Goal: Find specific page/section: Find specific page/section

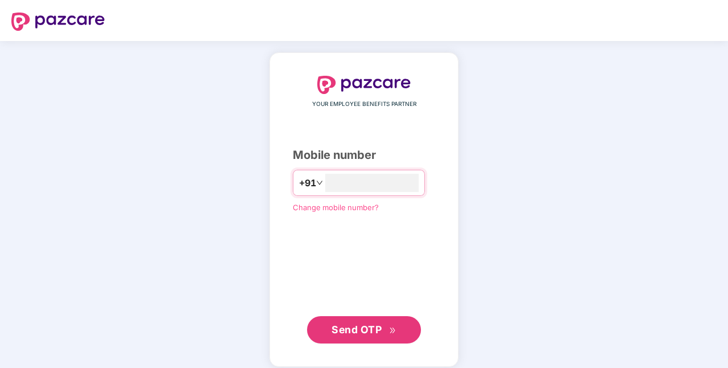
type input "**********"
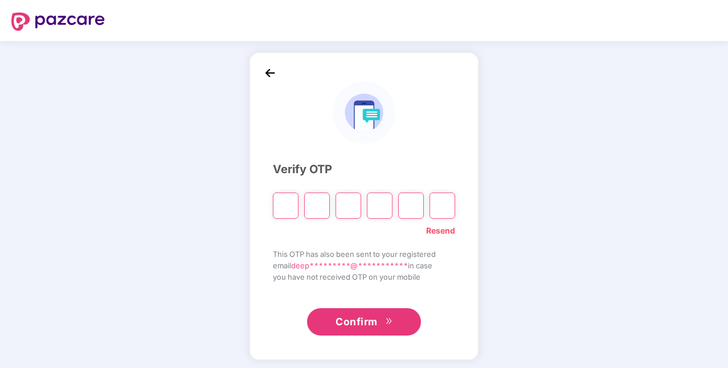
type input "*"
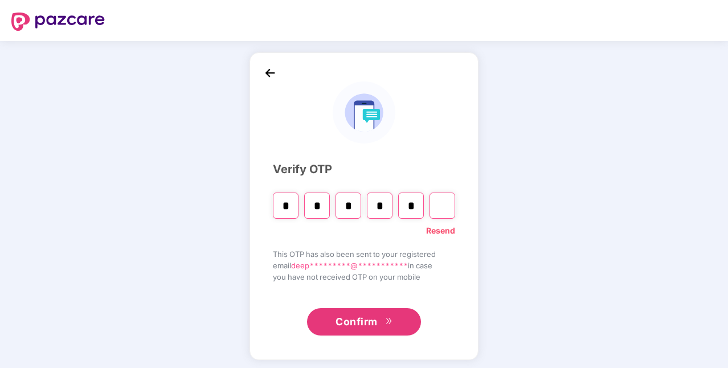
type input "*"
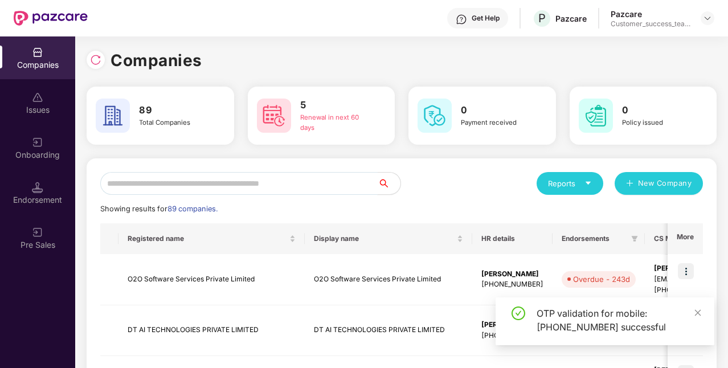
click at [182, 183] on input "text" at bounding box center [238, 183] width 277 height 23
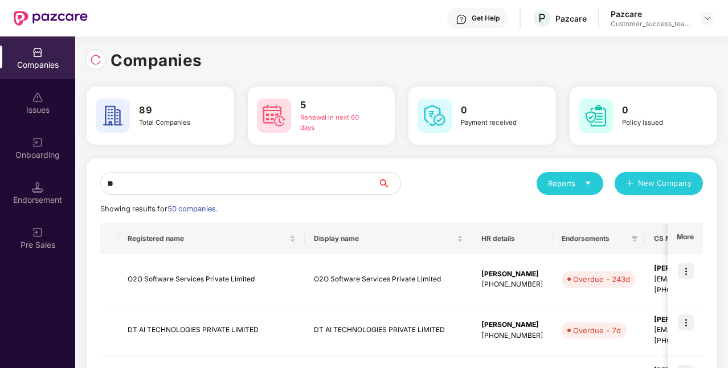
type input "*"
click at [239, 185] on input "text" at bounding box center [238, 183] width 277 height 23
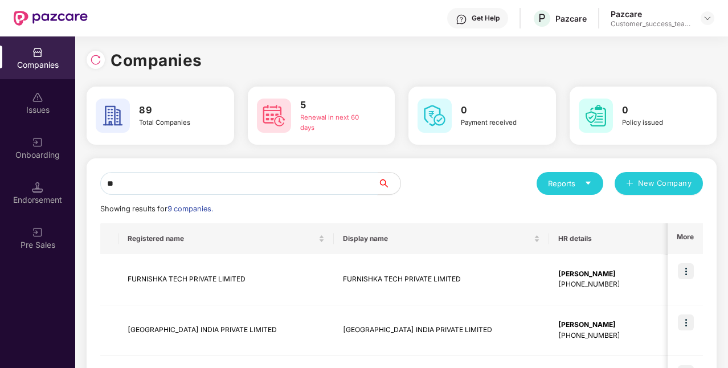
type input "*"
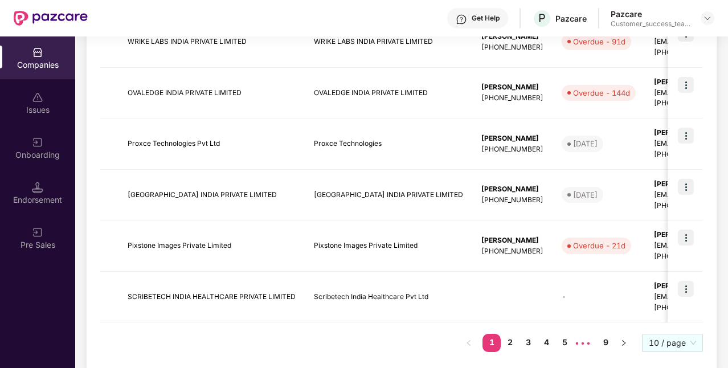
scroll to position [458, 0]
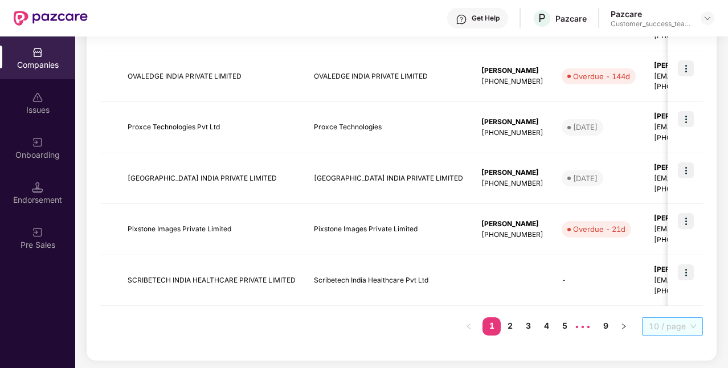
click at [674, 326] on span "10 / page" at bounding box center [672, 326] width 47 height 17
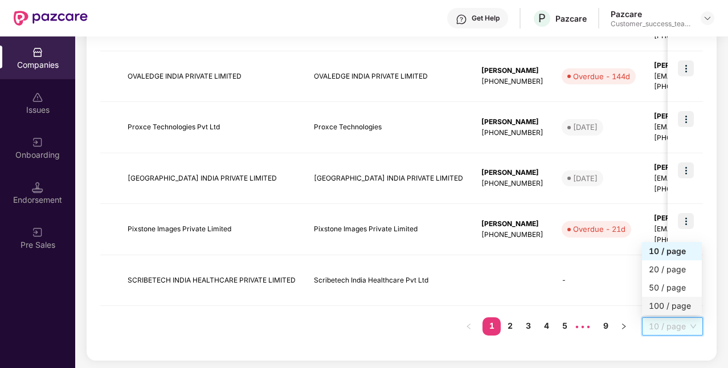
click at [670, 305] on div "100 / page" at bounding box center [672, 306] width 46 height 13
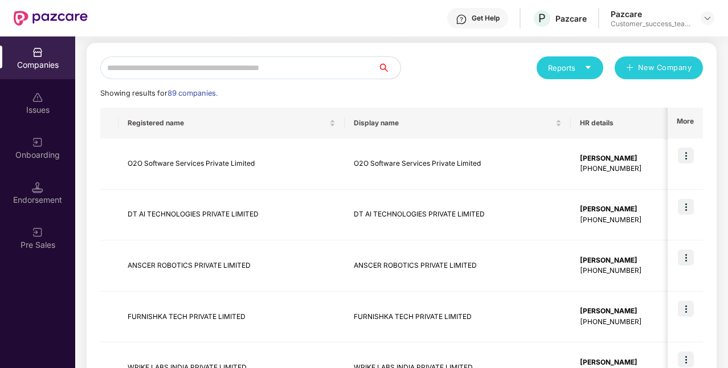
scroll to position [0, 0]
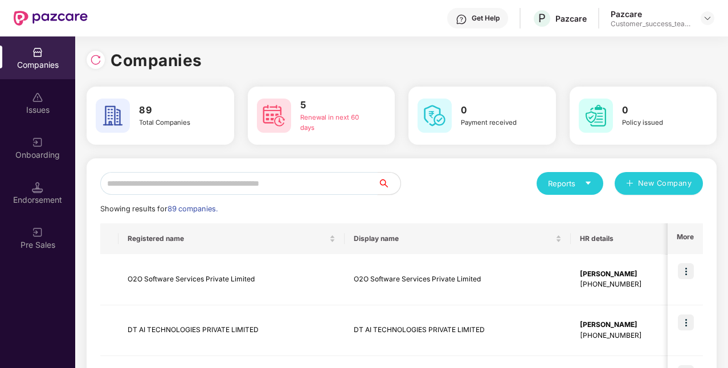
click at [300, 178] on input "text" at bounding box center [238, 183] width 277 height 23
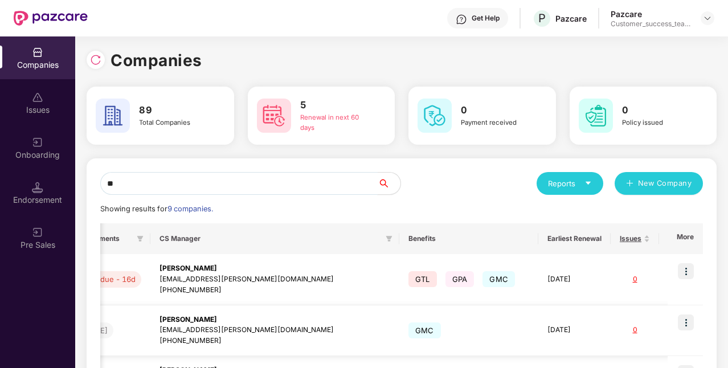
scroll to position [0, 632]
type input "**"
